Goal: Obtain resource: Obtain resource

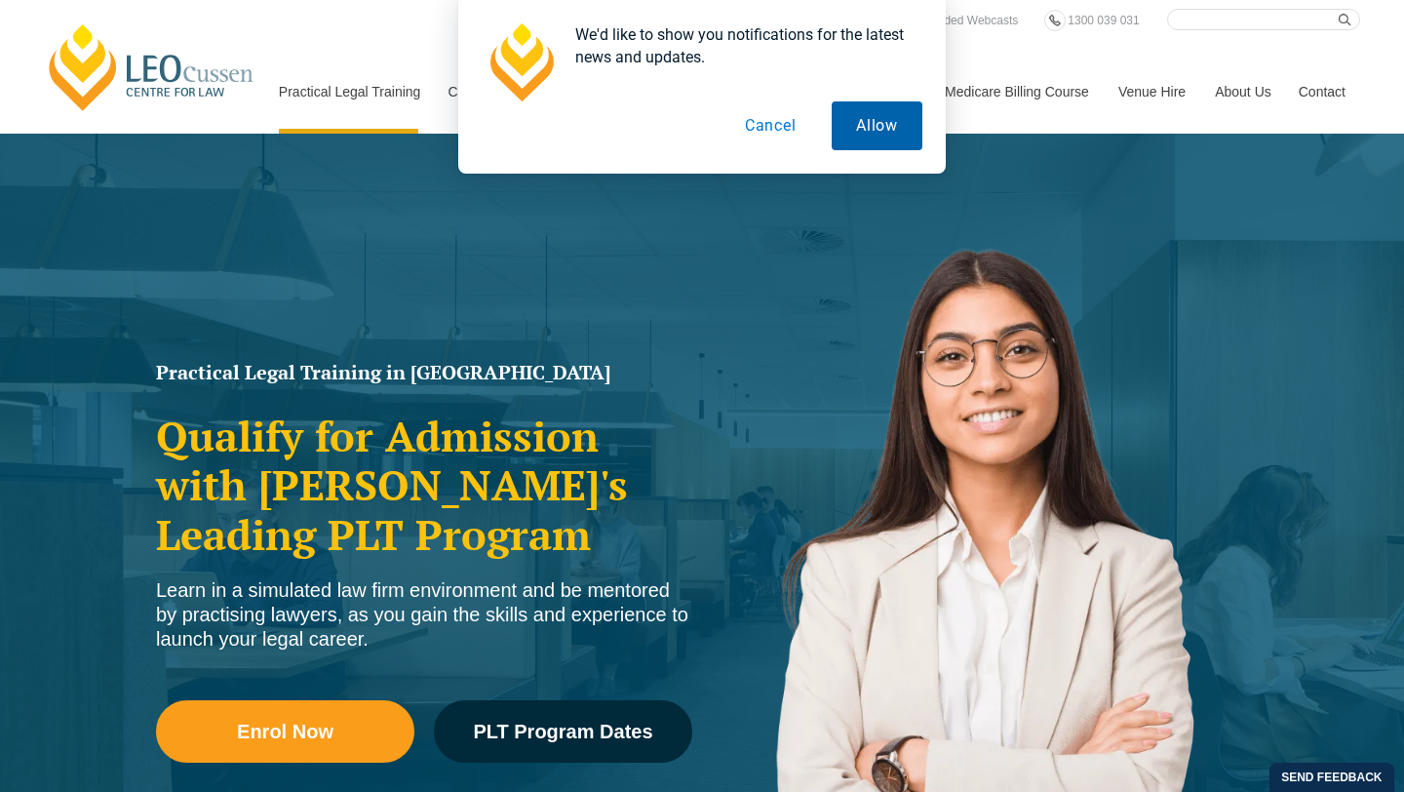
click at [881, 133] on button "Allow" at bounding box center [877, 125] width 91 height 49
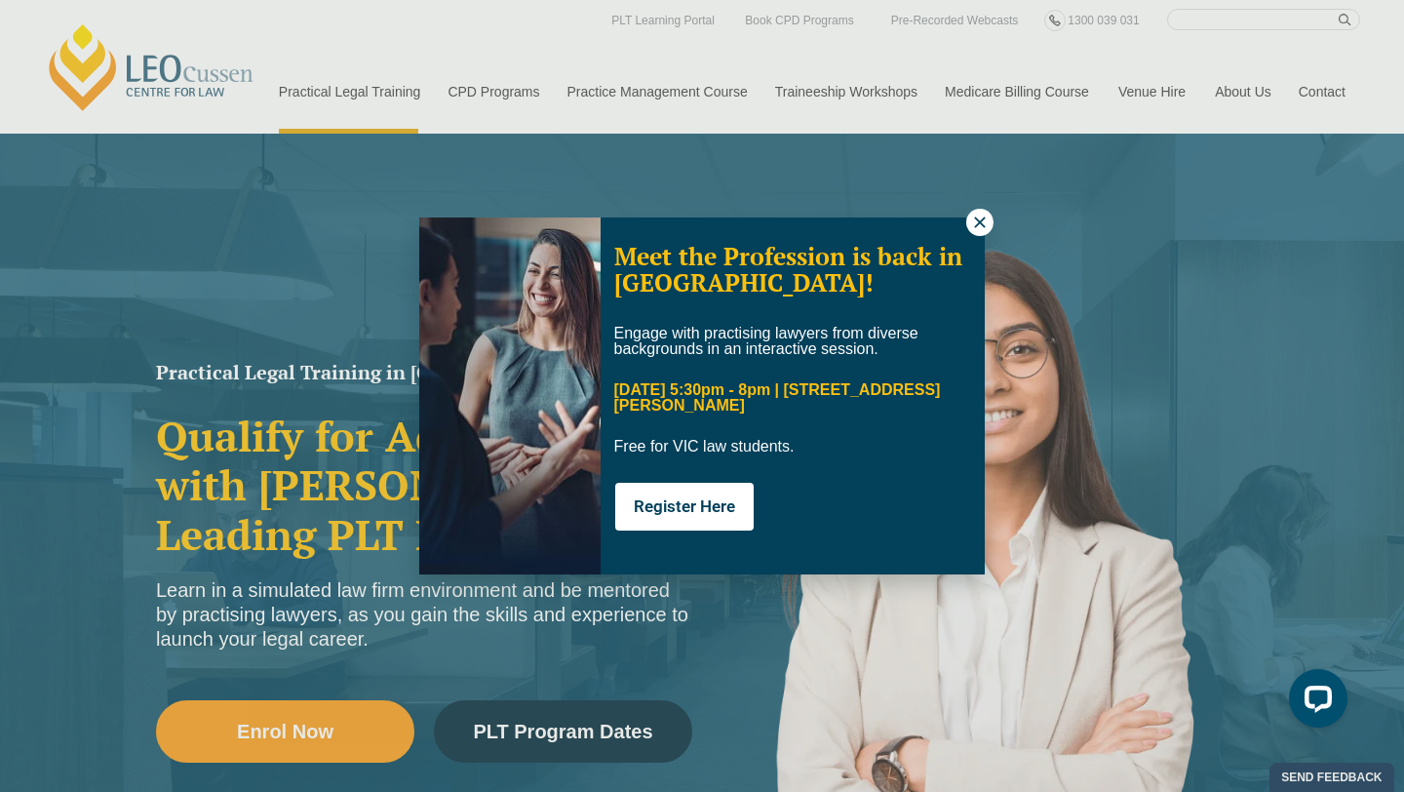
click at [978, 227] on icon at bounding box center [980, 223] width 18 height 18
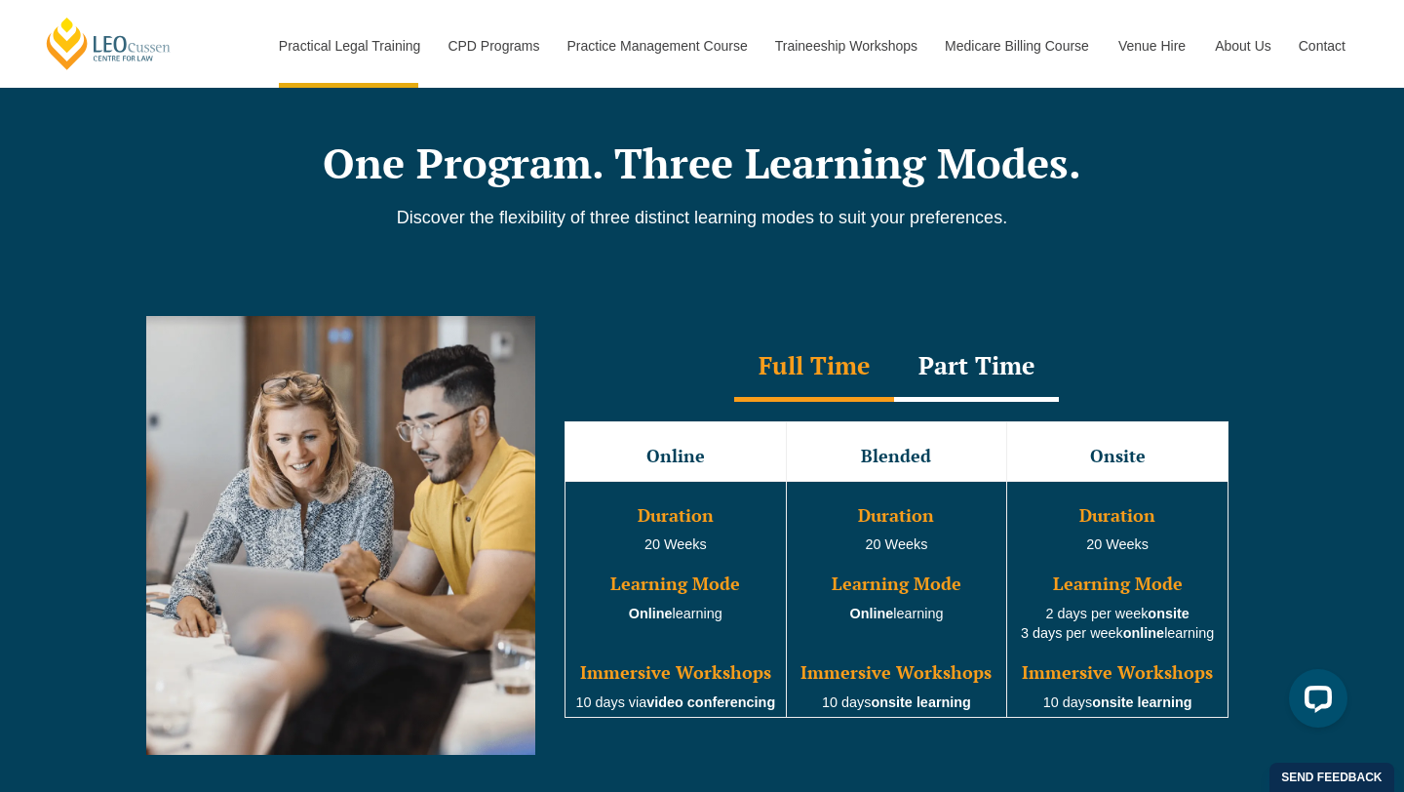
scroll to position [1591, 0]
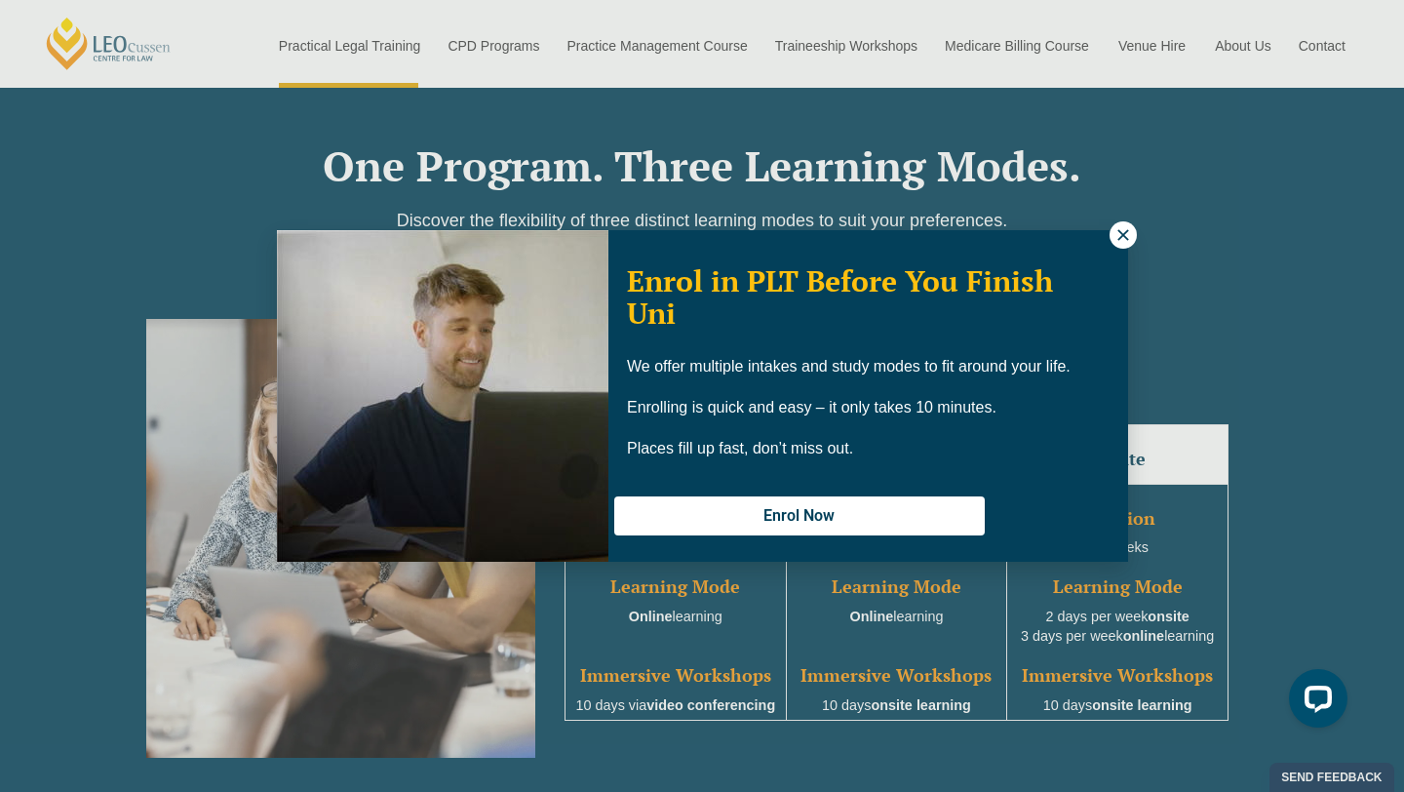
click at [1116, 245] on button at bounding box center [1123, 234] width 27 height 27
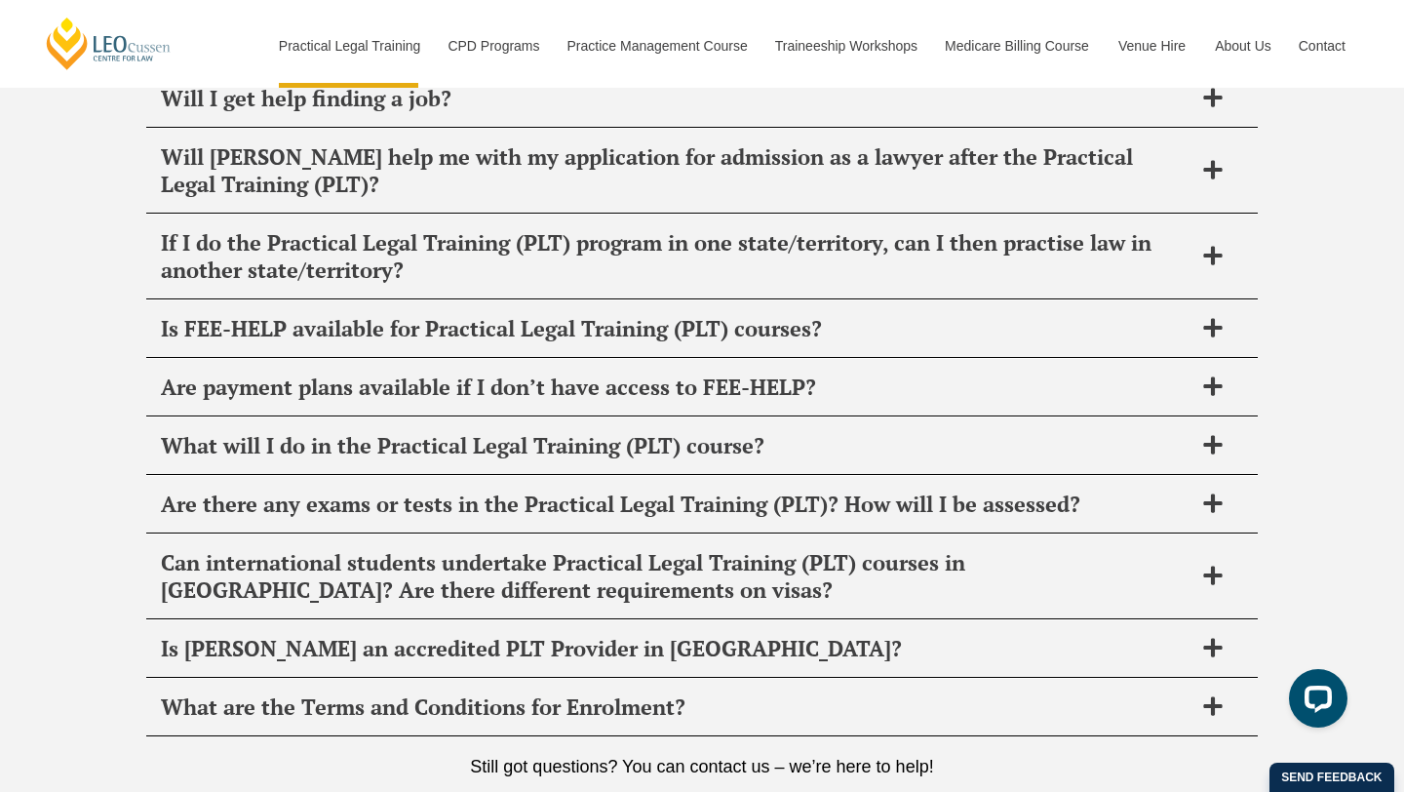
scroll to position [9863, 0]
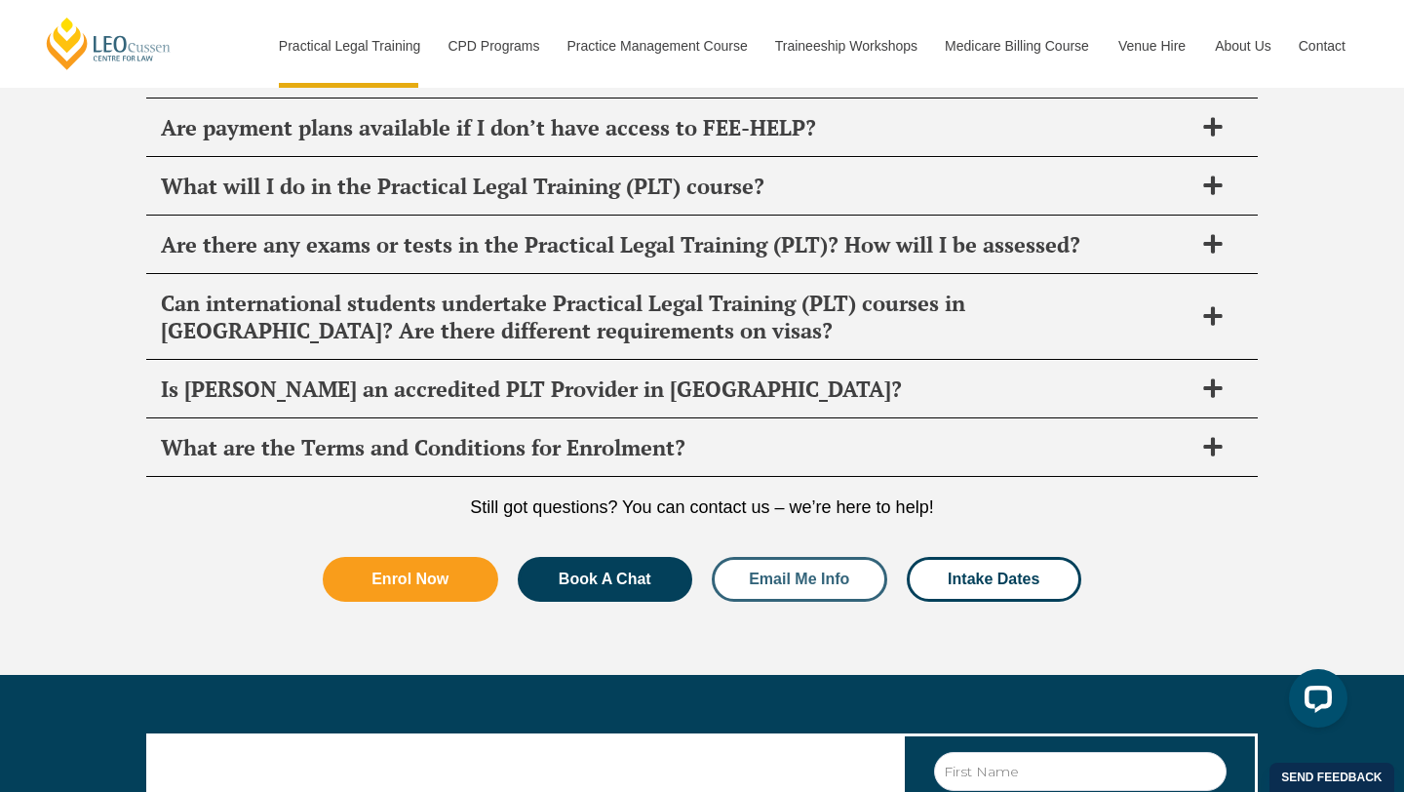
scroll to position [10087, 0]
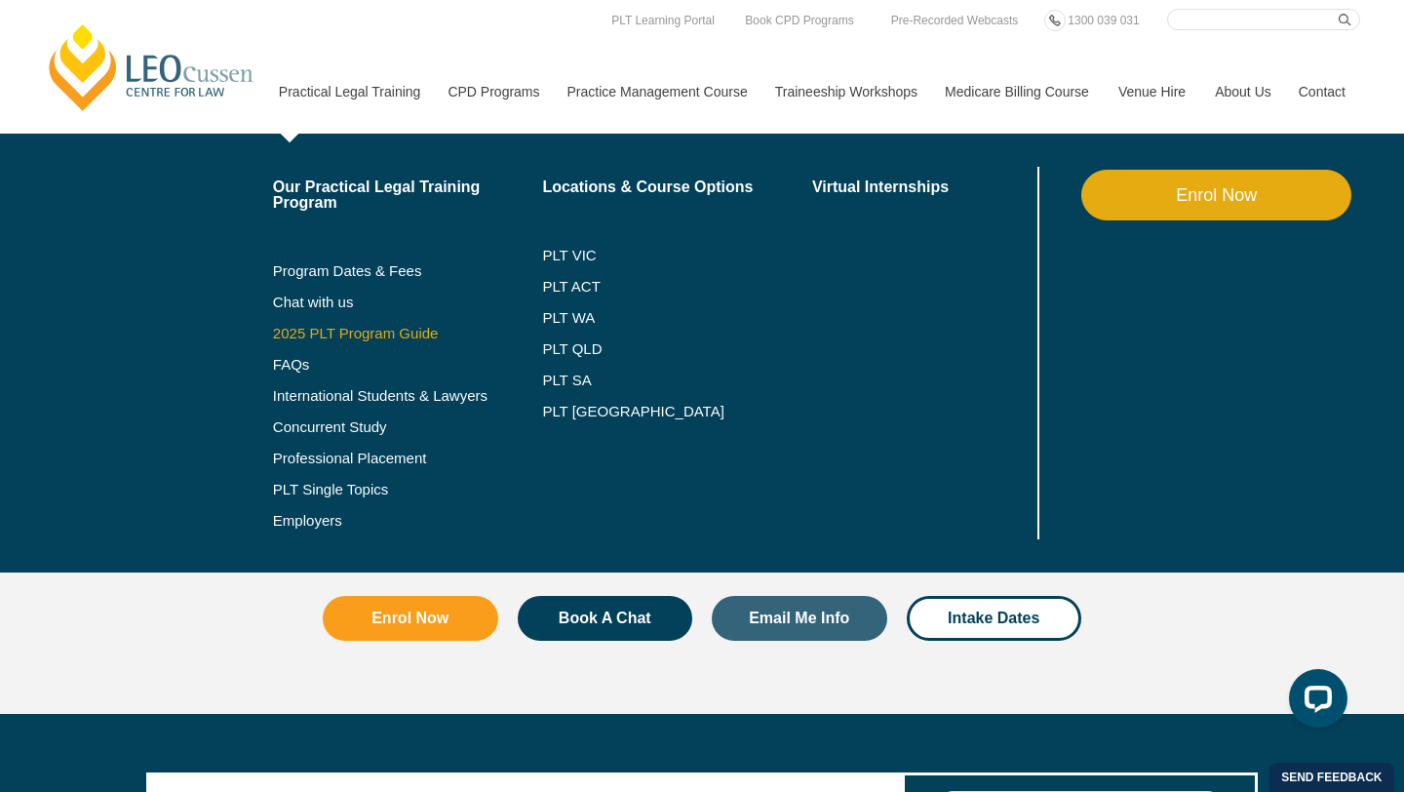
click at [386, 335] on link "2025 PLT Program Guide" at bounding box center [383, 334] width 221 height 16
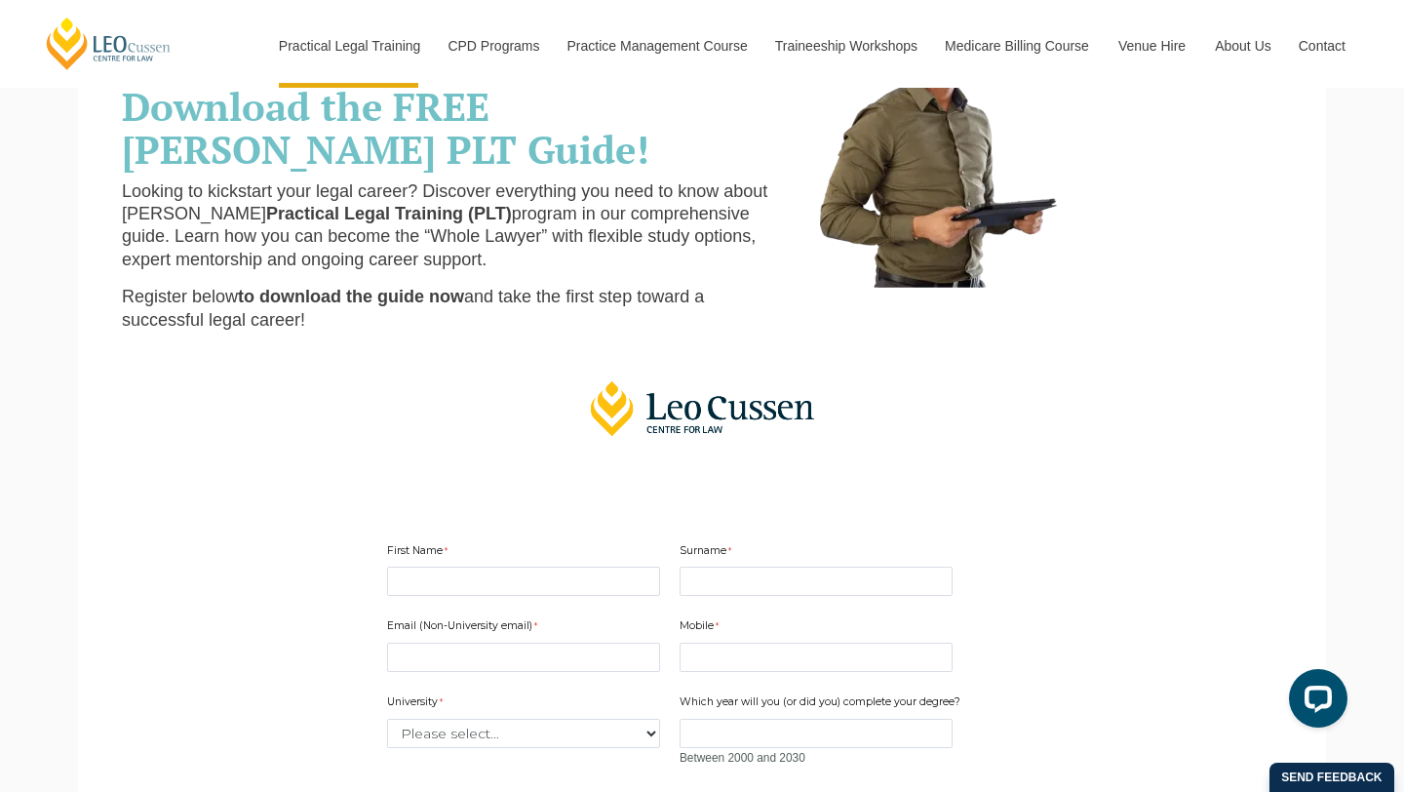
scroll to position [239, 0]
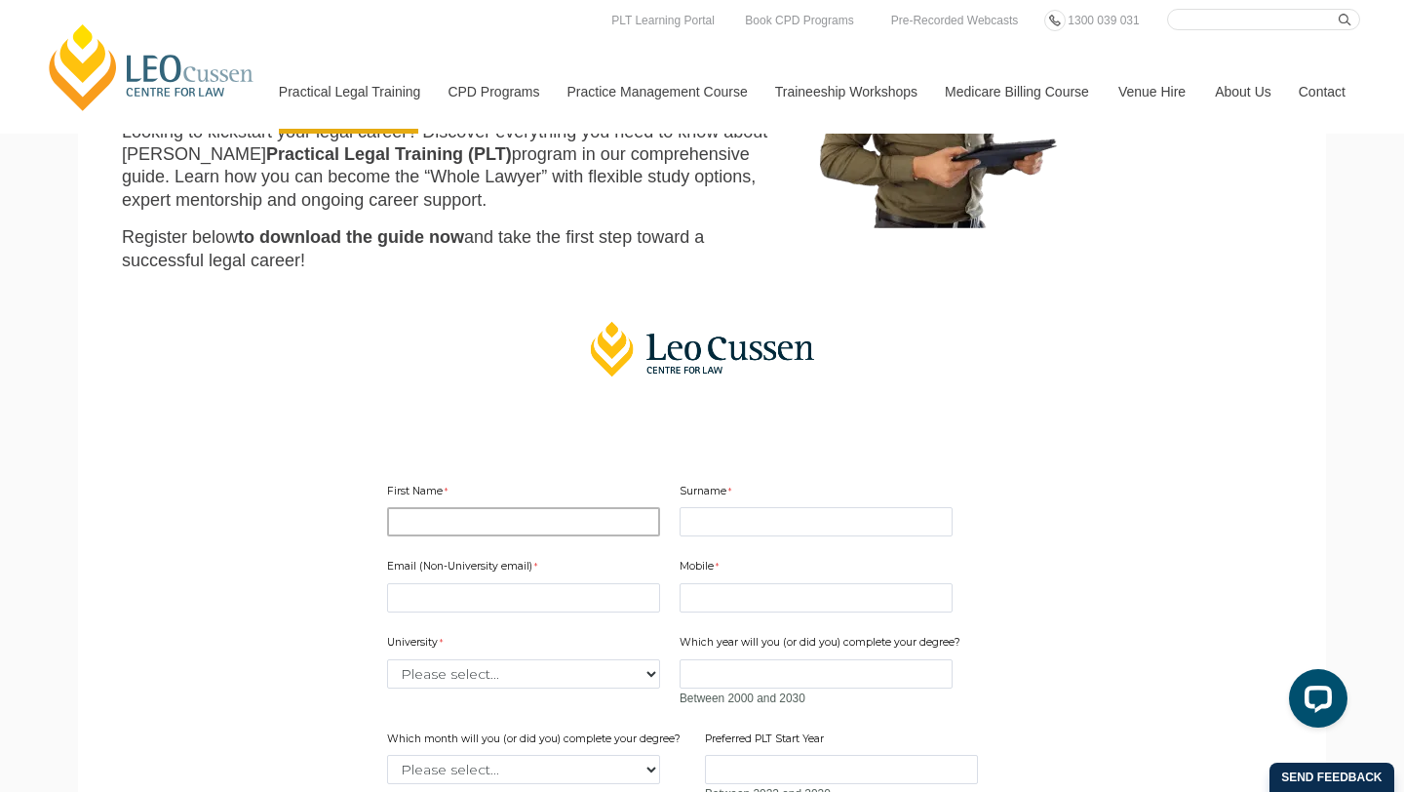
click at [529, 528] on input "First Name" at bounding box center [523, 521] width 273 height 29
type input "Bailey"
type input "Christie"
type input "baileyc52@hotmail.com"
type input "0407330023"
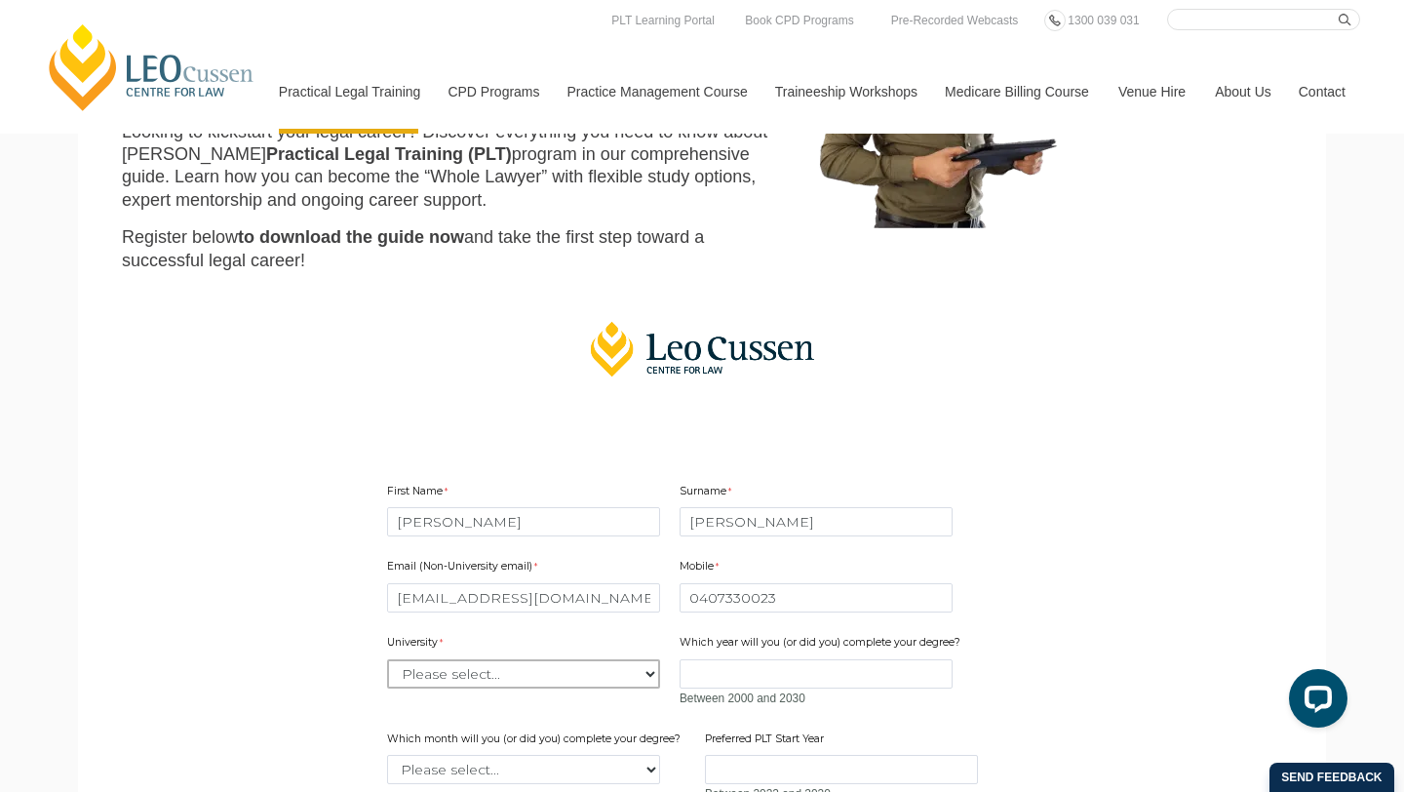
click at [553, 665] on select "Please select... Australian Catholic University Australian National University …" at bounding box center [523, 673] width 273 height 29
select select "tfa_2179"
click at [743, 678] on input "Which year will you (or did you) complete your degree?" at bounding box center [816, 673] width 273 height 29
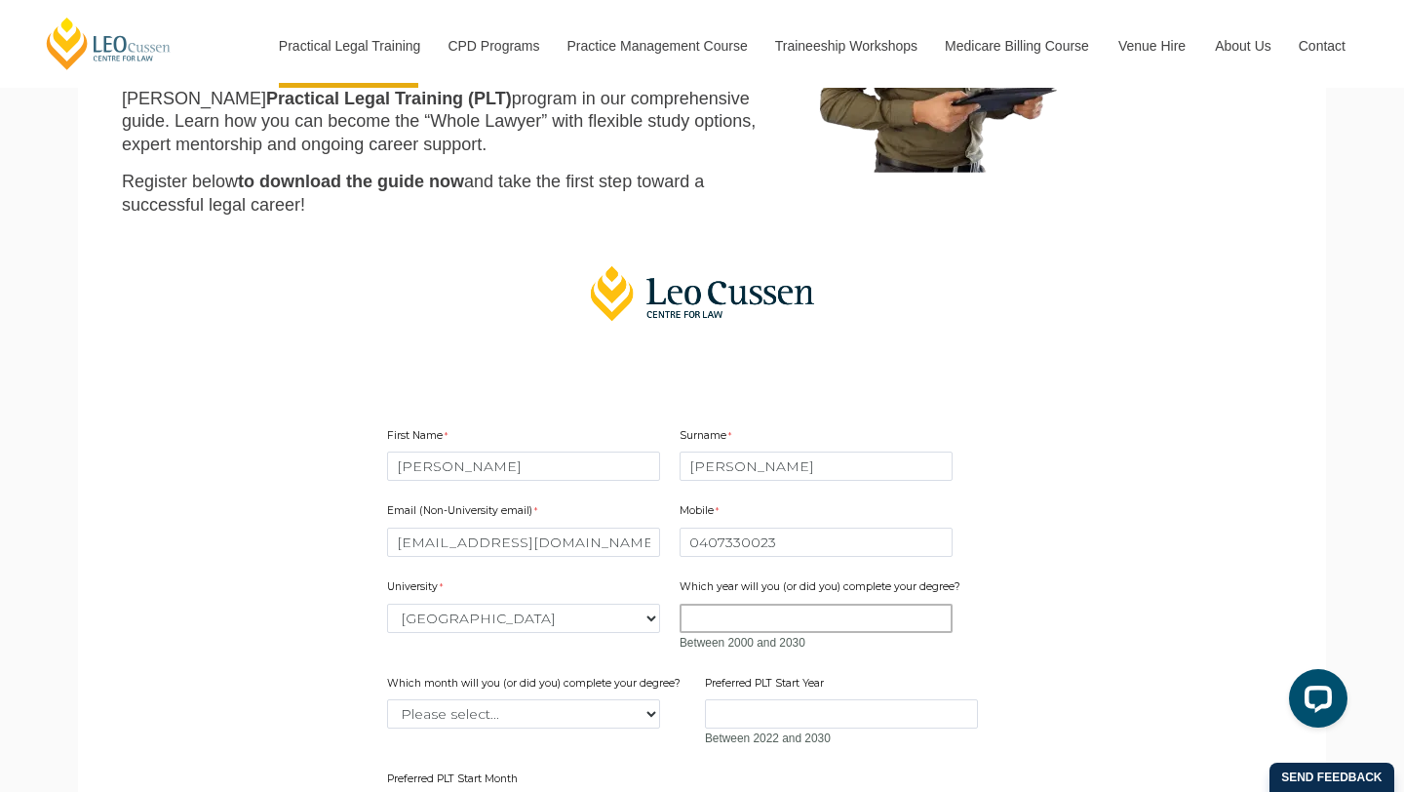
scroll to position [309, 0]
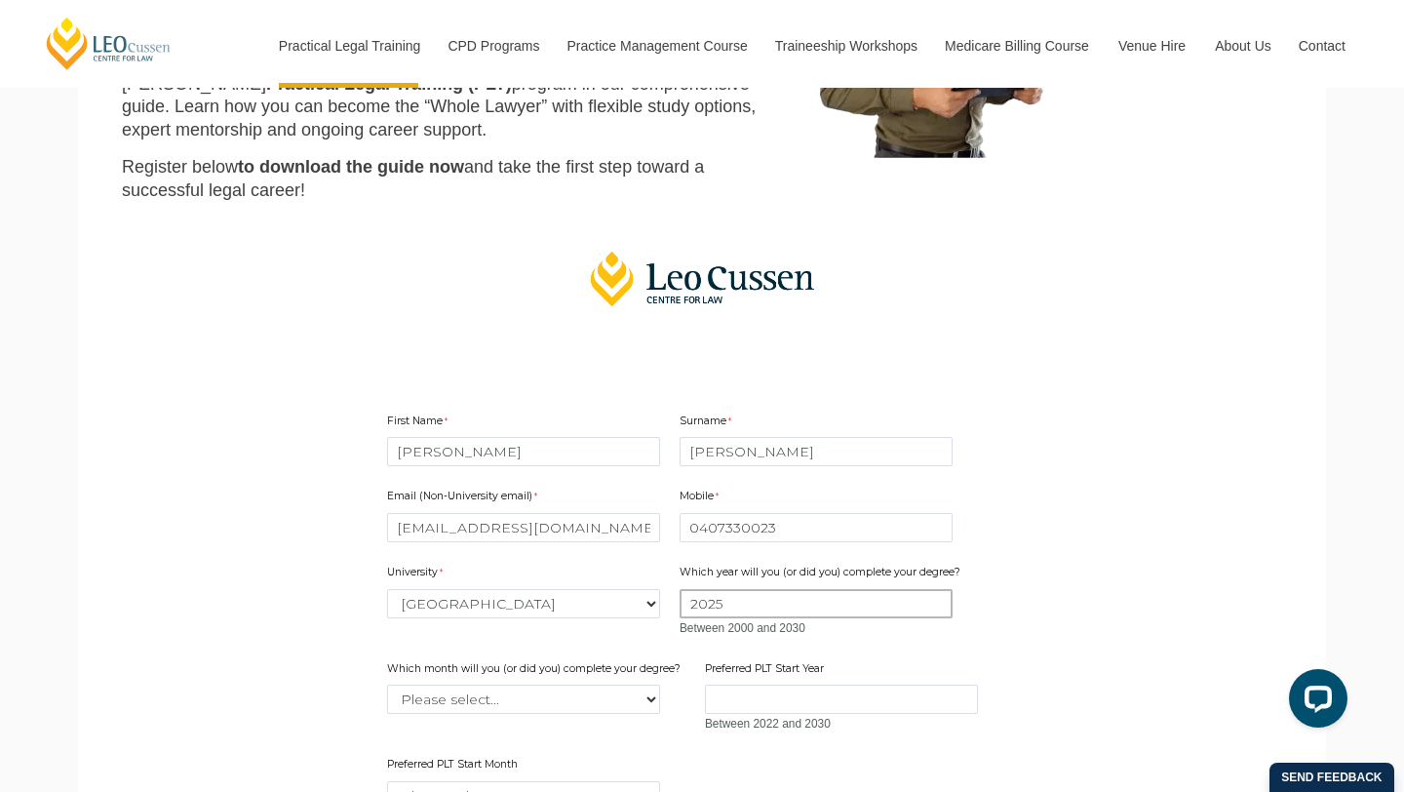
type input "2025"
click at [626, 700] on select "Please select... January February March April May June July August September Oc…" at bounding box center [523, 699] width 273 height 29
select select "tfa_2232"
click at [778, 701] on input "Preferred PLT Start Year" at bounding box center [841, 699] width 273 height 29
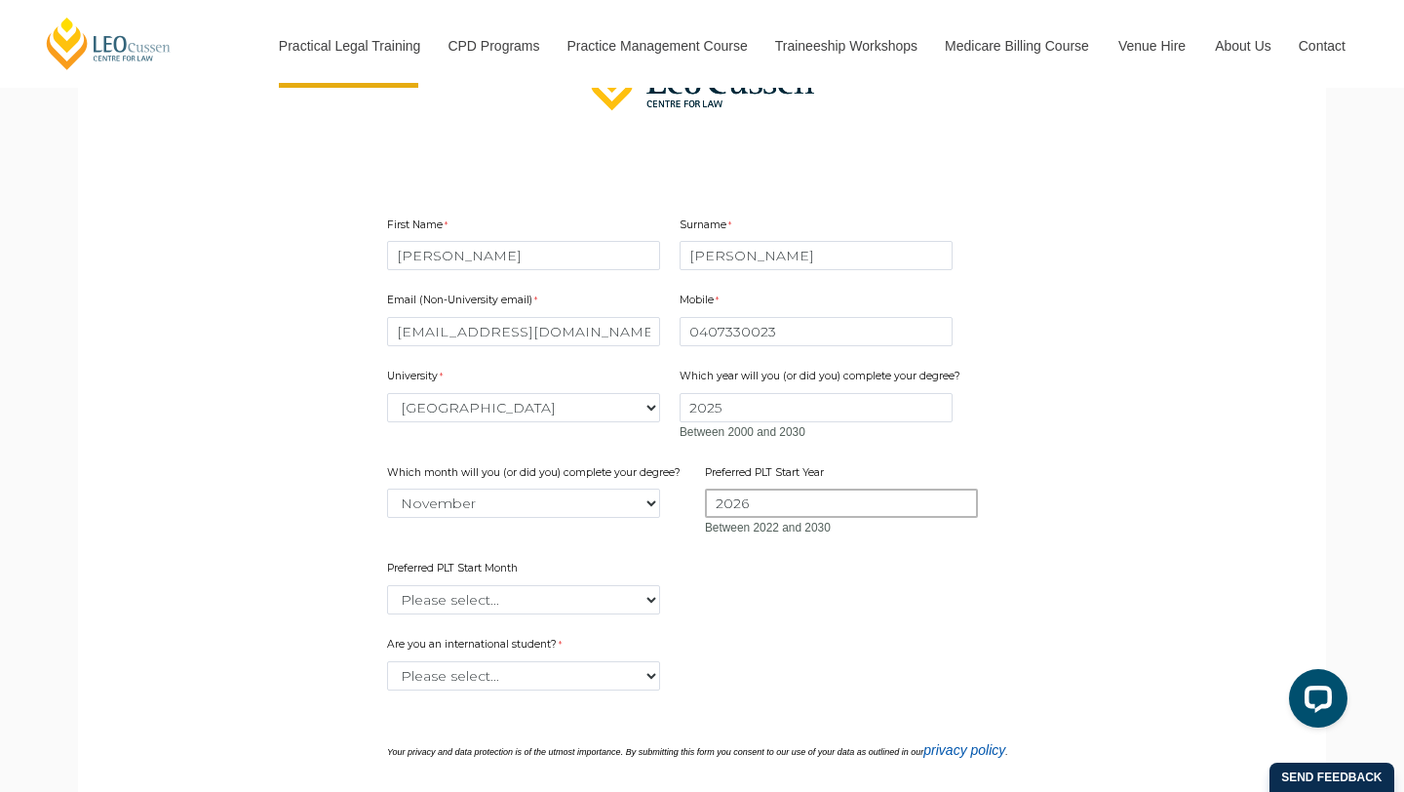
scroll to position [561, 0]
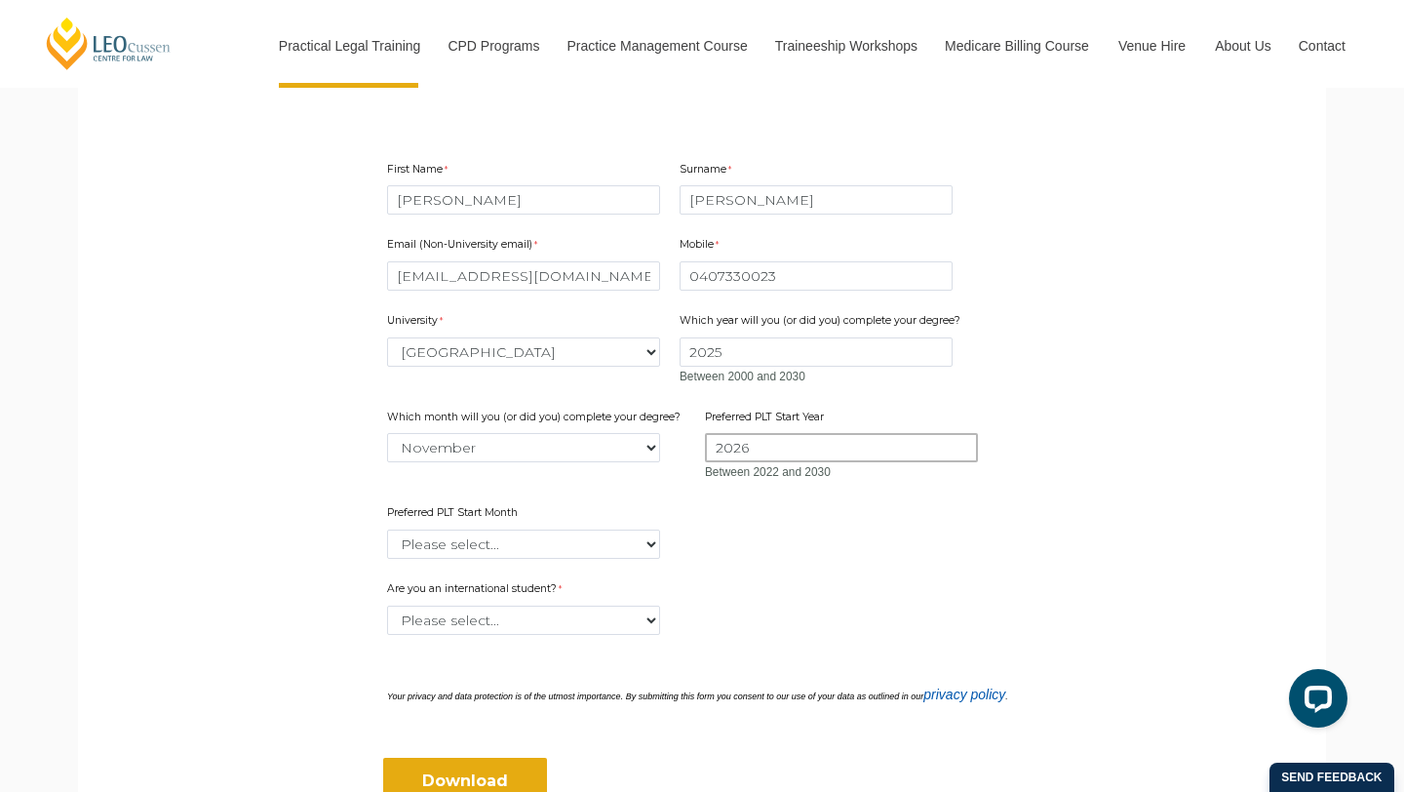
type input "2026"
click at [528, 563] on form "First Name Bailey Surname Christie Email (Non-University email) baileyc52@hotma…" at bounding box center [702, 471] width 751 height 762
click at [532, 549] on select "Please select... January February March April May June July August September Oc…" at bounding box center [523, 544] width 273 height 29
select select "tfa_2378"
click at [484, 620] on select "Please select... Yes No" at bounding box center [523, 620] width 273 height 29
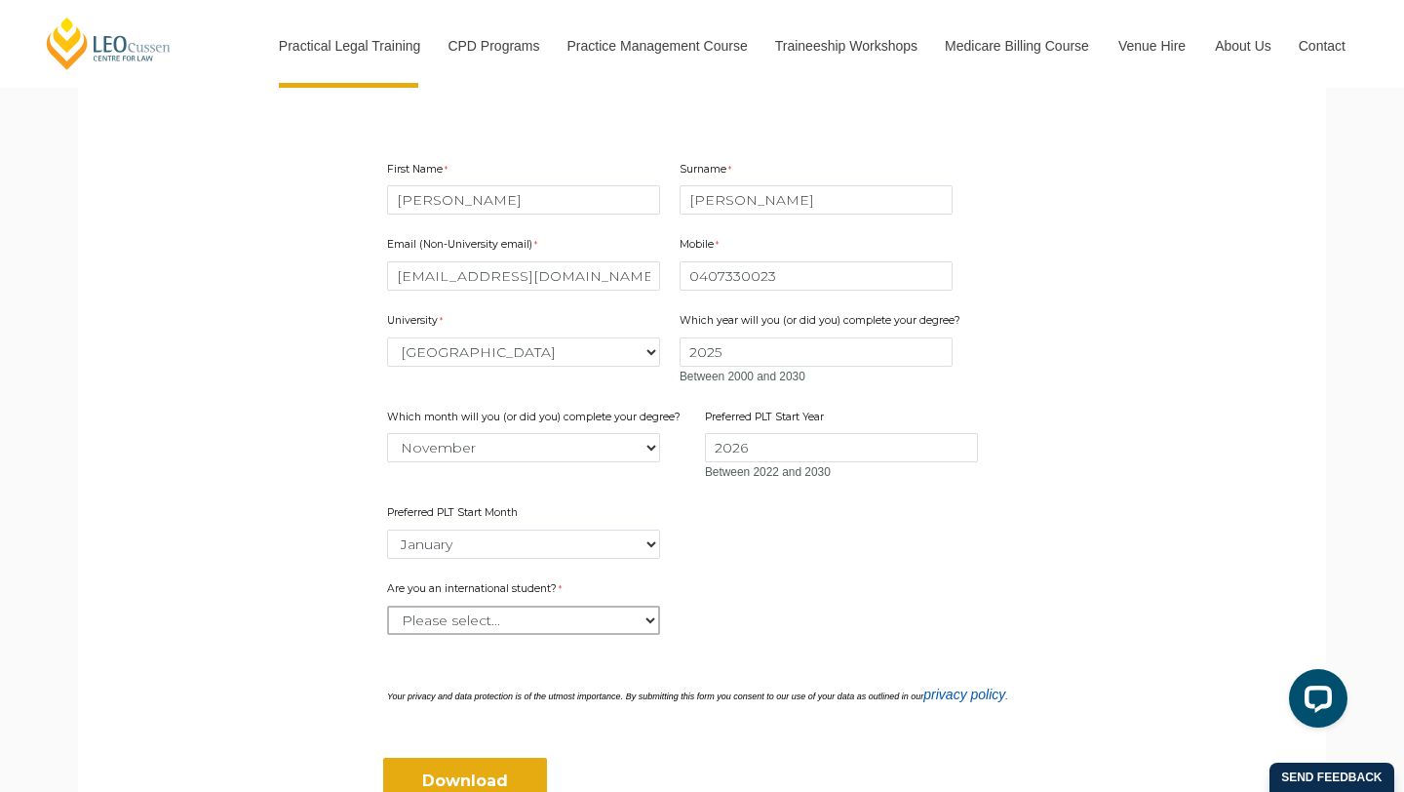
select select "tfa_60"
click at [480, 762] on input "Download" at bounding box center [465, 781] width 164 height 47
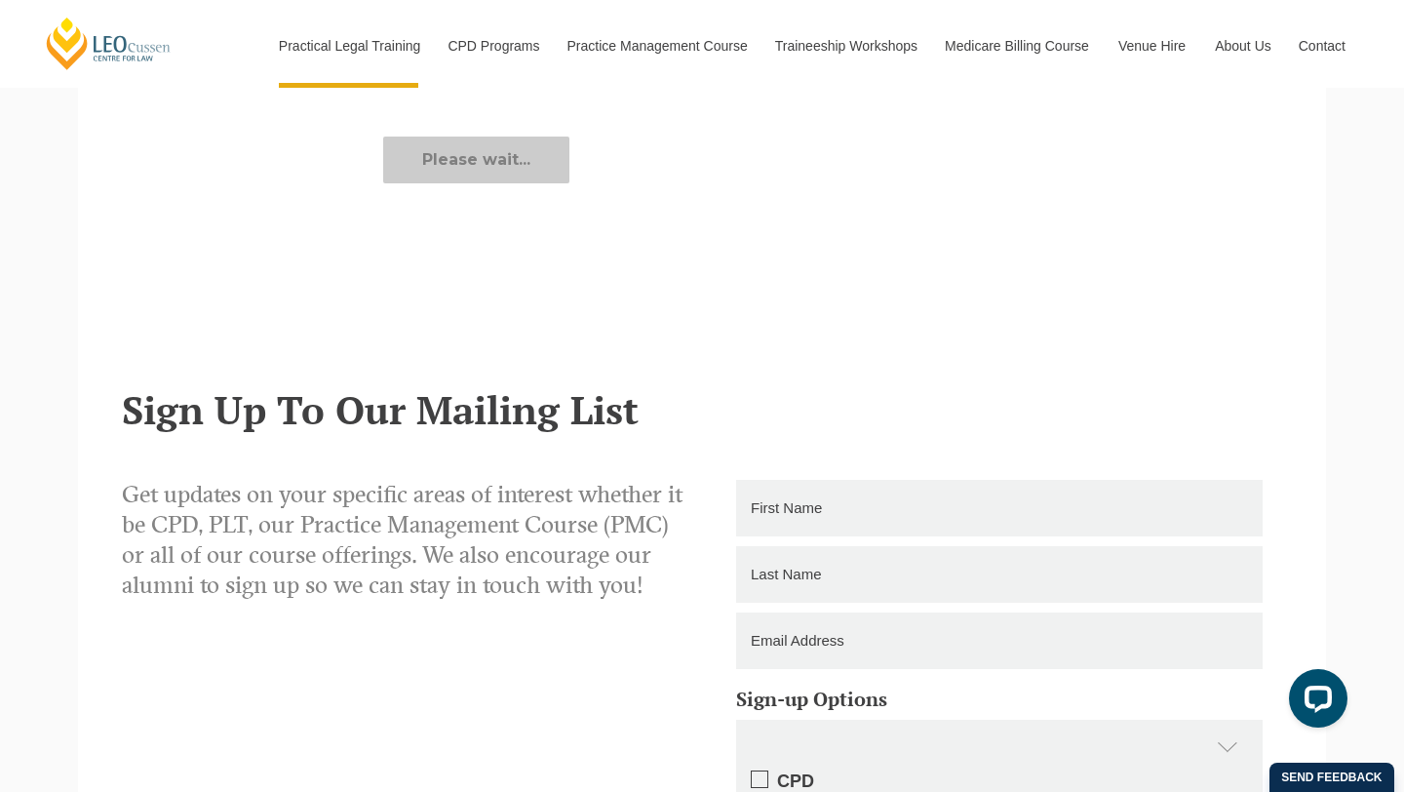
scroll to position [1185, 0]
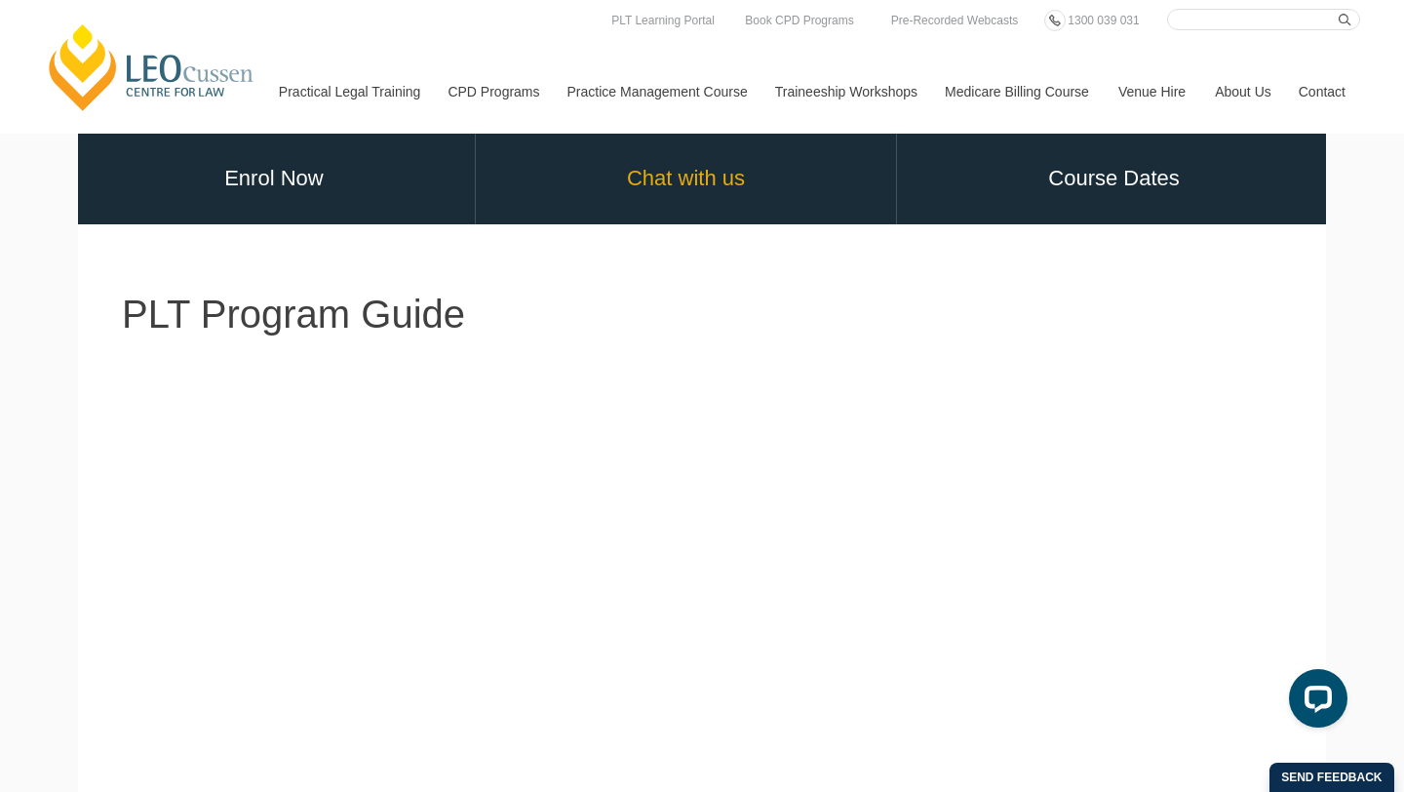
click at [616, 191] on link "Chat with us" at bounding box center [686, 179] width 420 height 91
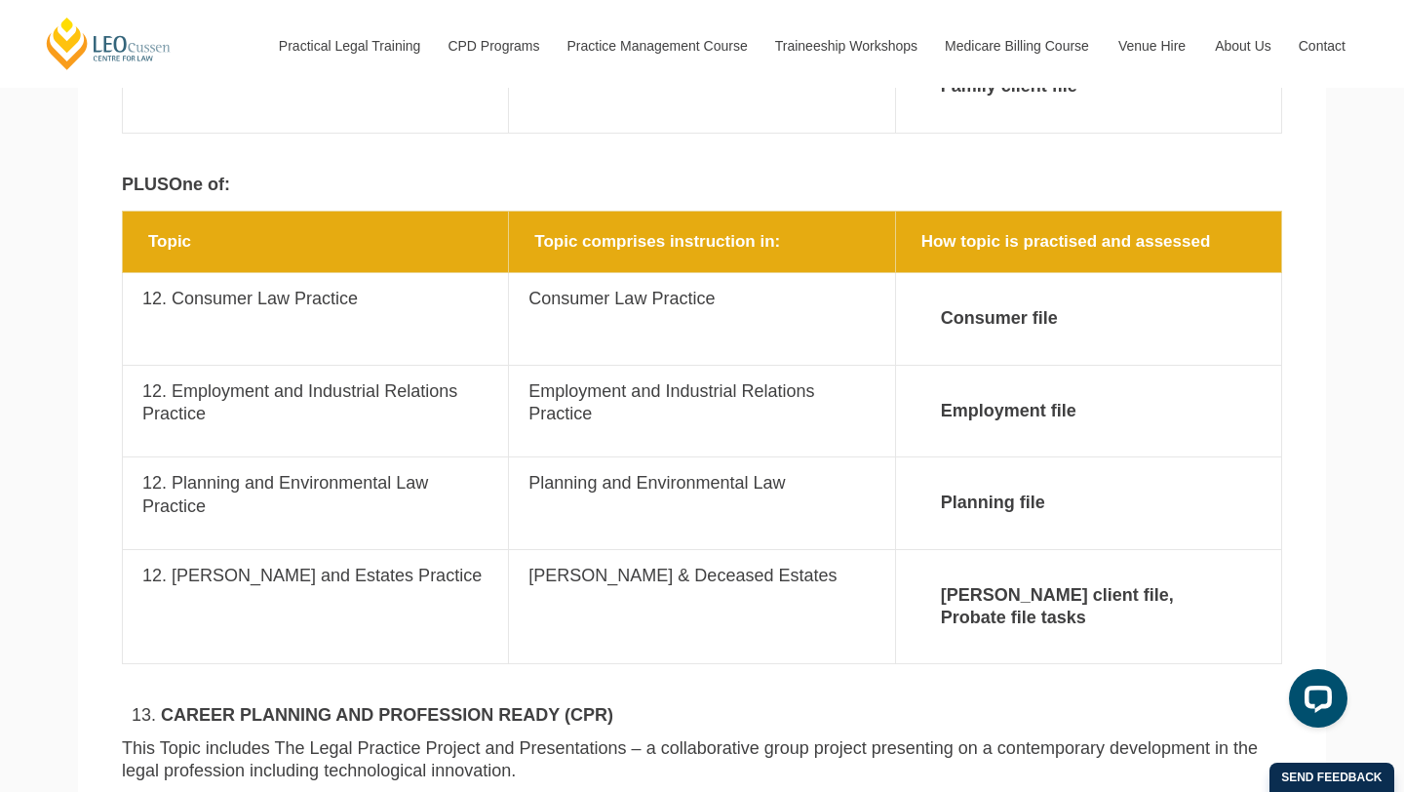
scroll to position [3551, 0]
